Goal: Task Accomplishment & Management: Manage account settings

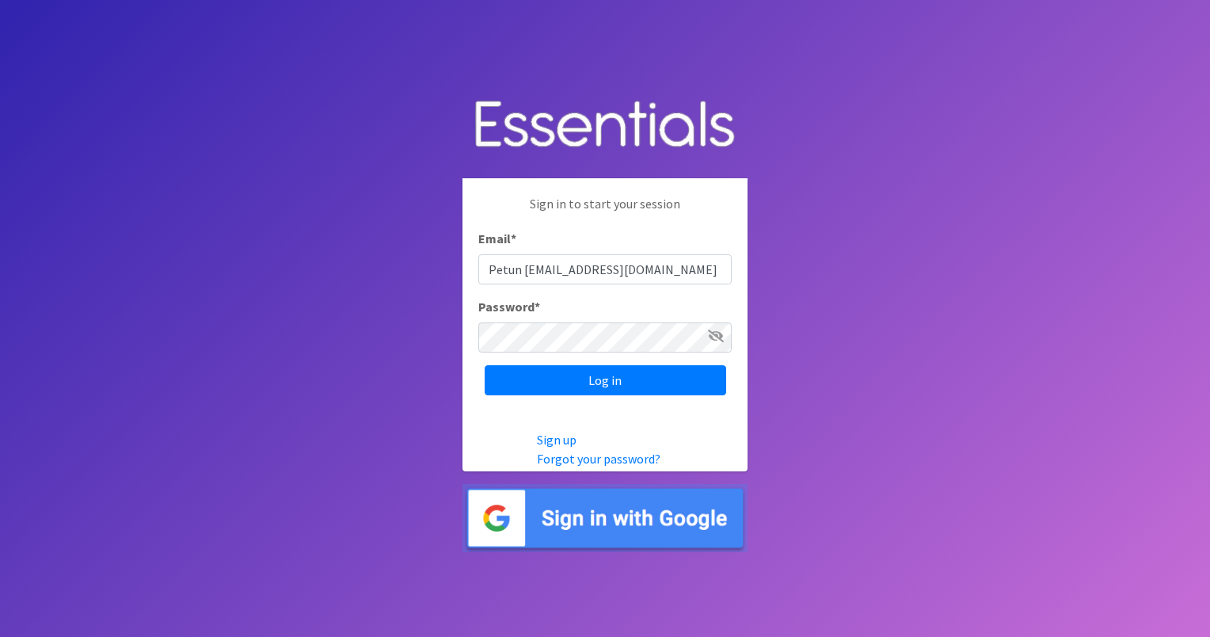
type input "Petun [EMAIL_ADDRESS][DOMAIN_NAME]"
click at [619, 376] on input "Log in" at bounding box center [605, 380] width 241 height 30
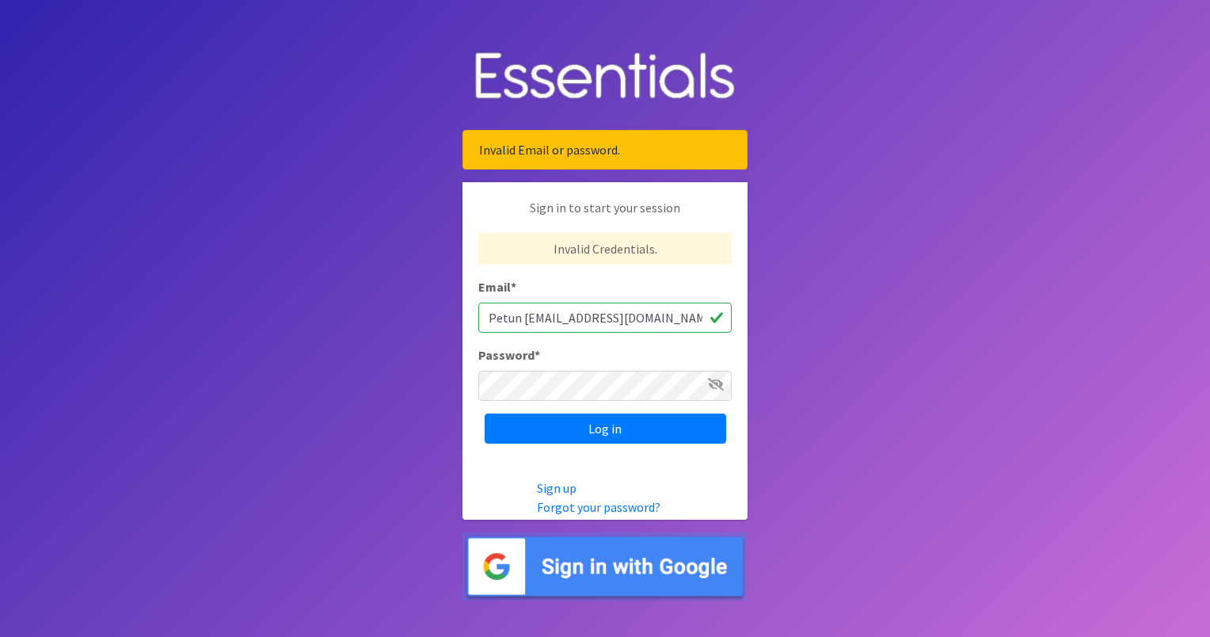
click at [522, 317] on input "Petun [EMAIL_ADDRESS][DOMAIN_NAME]" at bounding box center [604, 317] width 253 height 30
type input "Petunia54@earthlink.net"
click at [713, 386] on icon at bounding box center [716, 384] width 16 height 13
click at [593, 427] on input "Log in" at bounding box center [605, 428] width 241 height 30
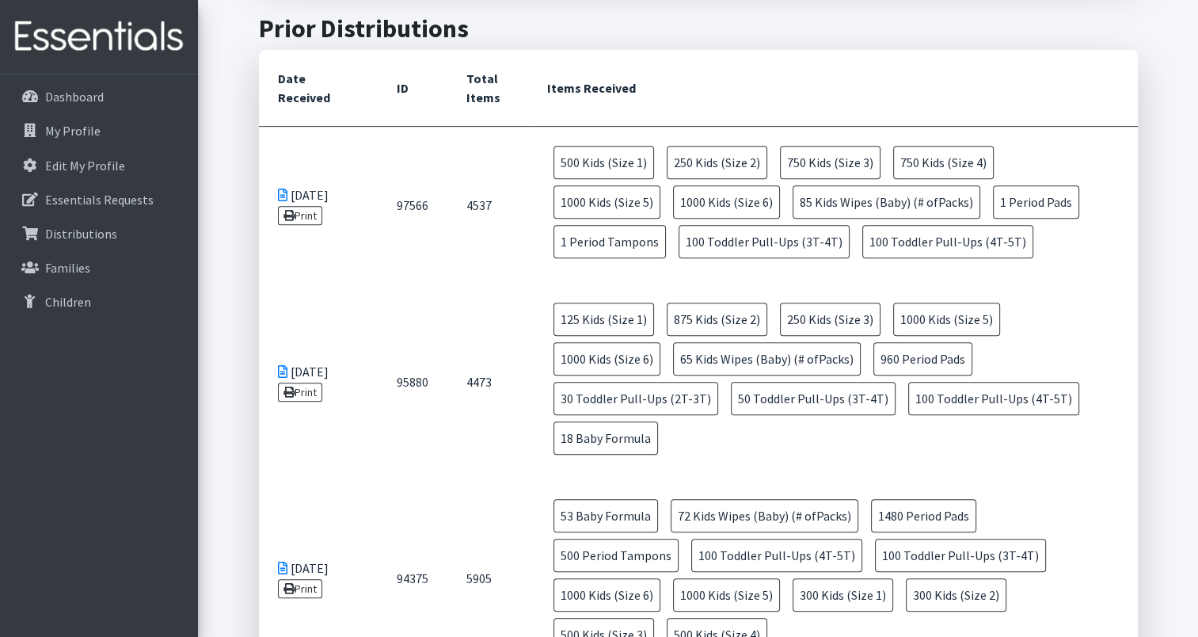
scroll to position [729, 0]
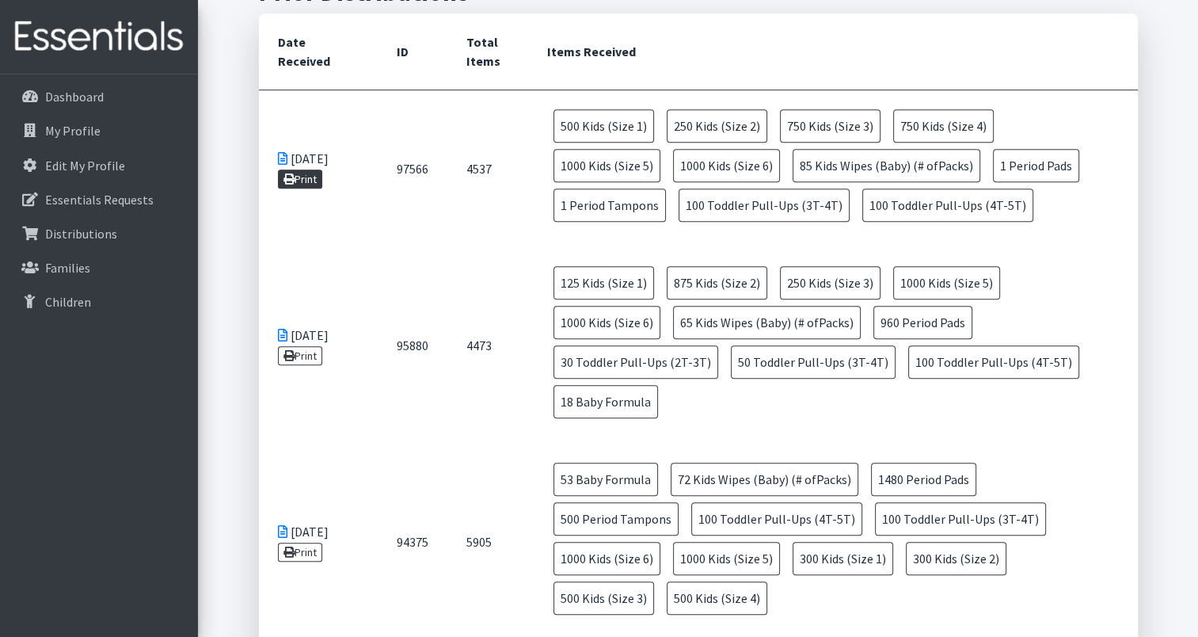
click at [304, 175] on link "Print" at bounding box center [300, 178] width 45 height 19
click at [303, 346] on link "Print" at bounding box center [300, 355] width 45 height 19
